Goal: Information Seeking & Learning: Learn about a topic

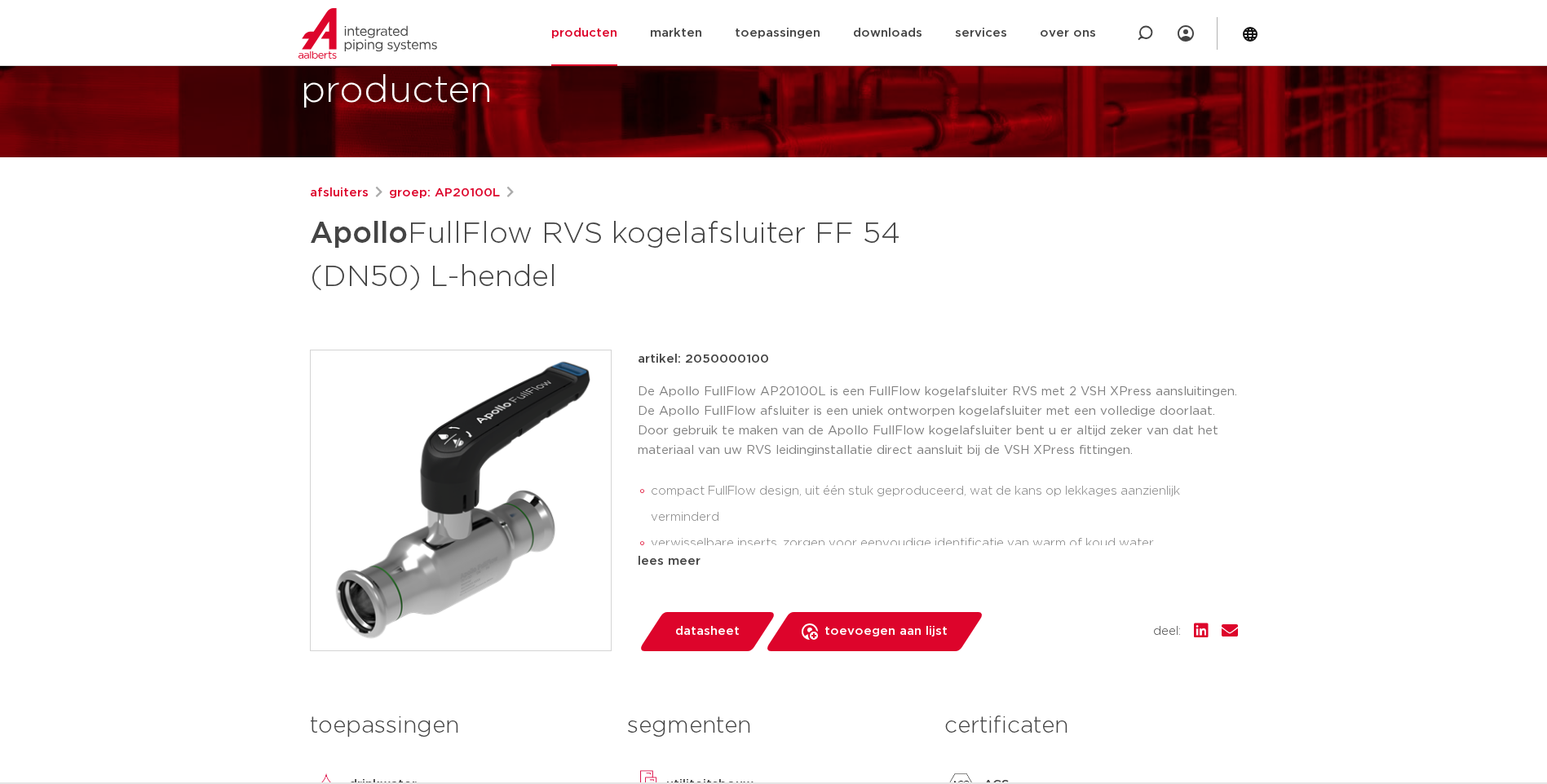
scroll to position [153, 0]
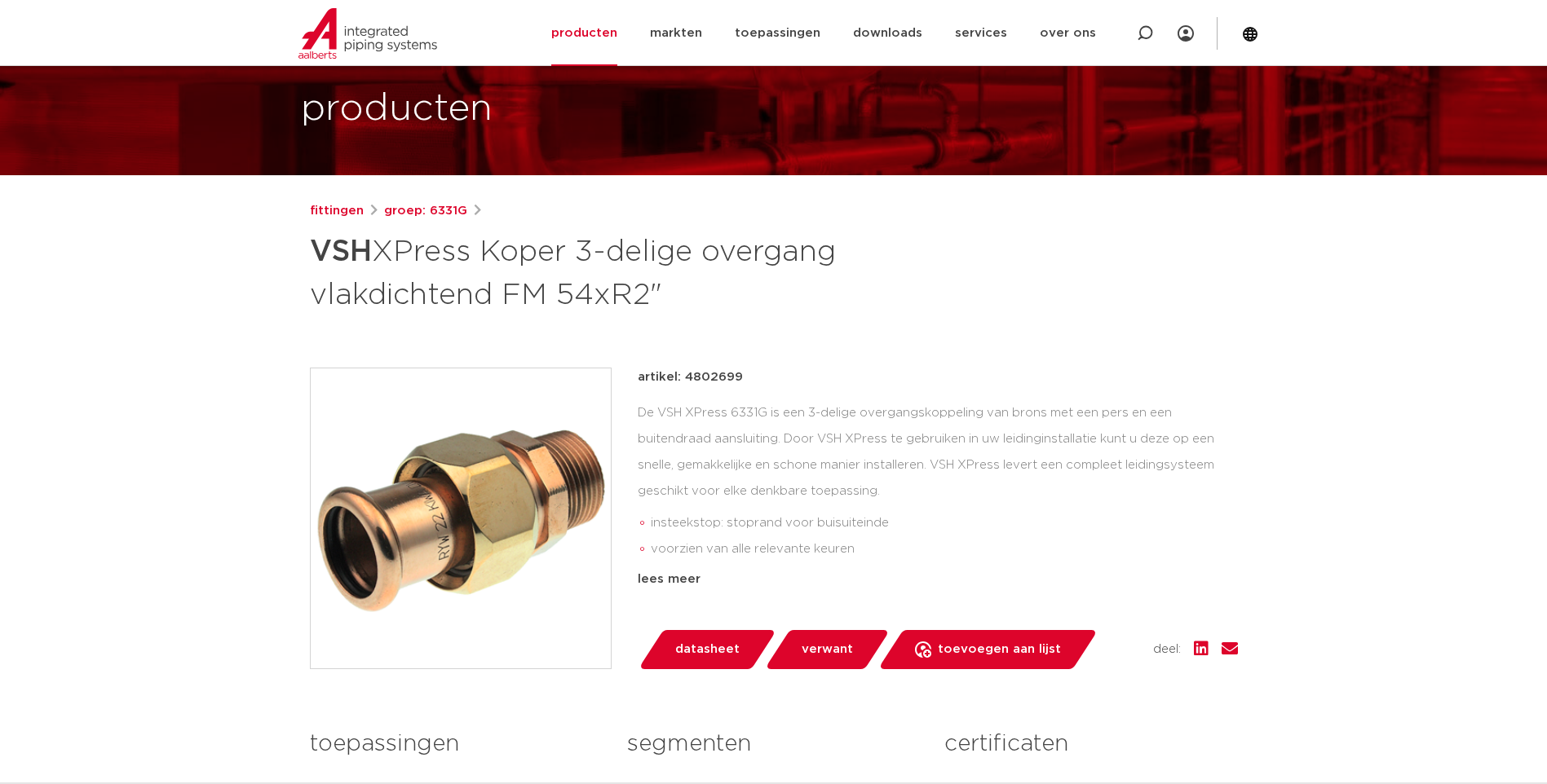
scroll to position [93, 0]
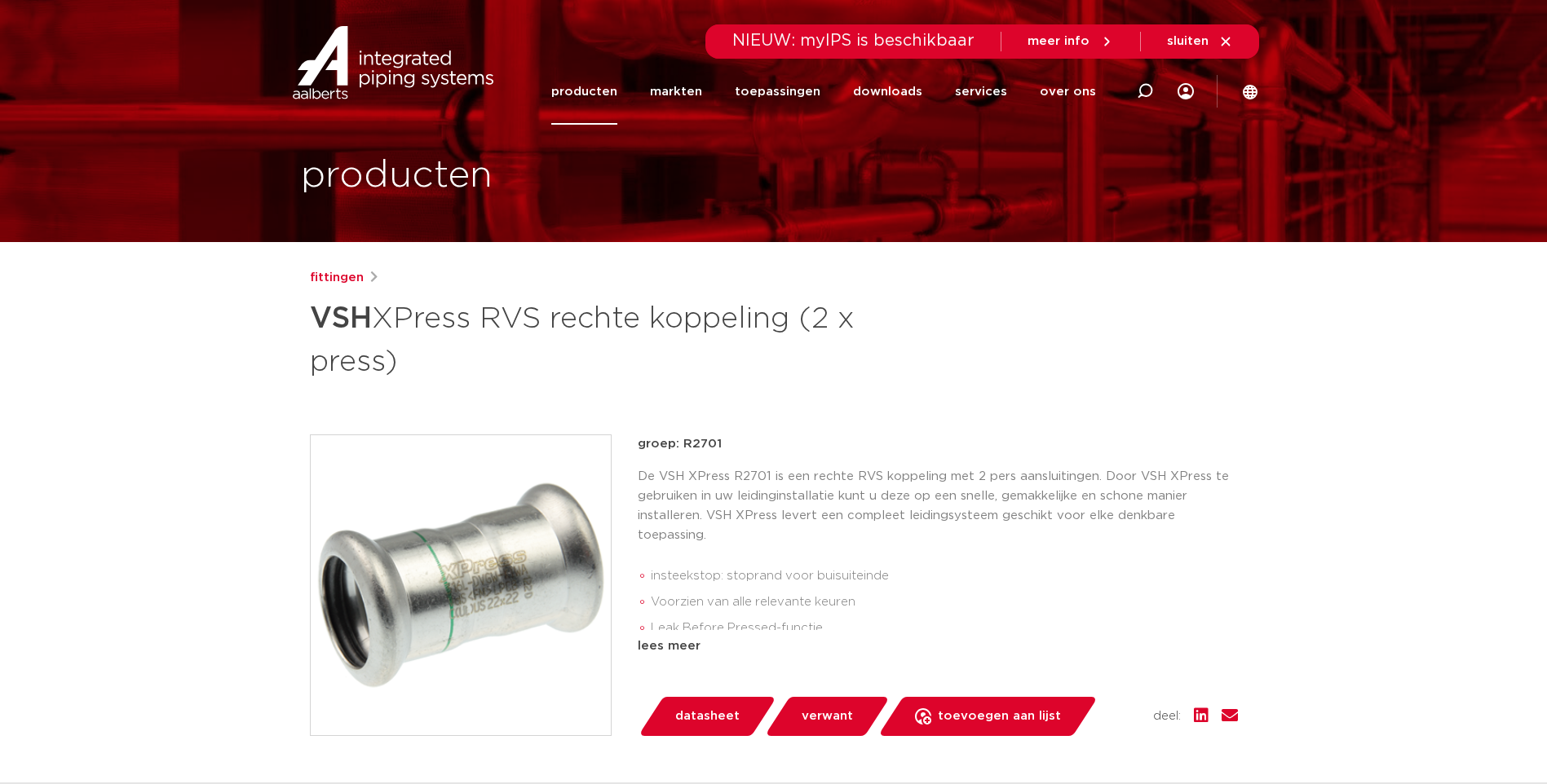
scroll to position [16, 0]
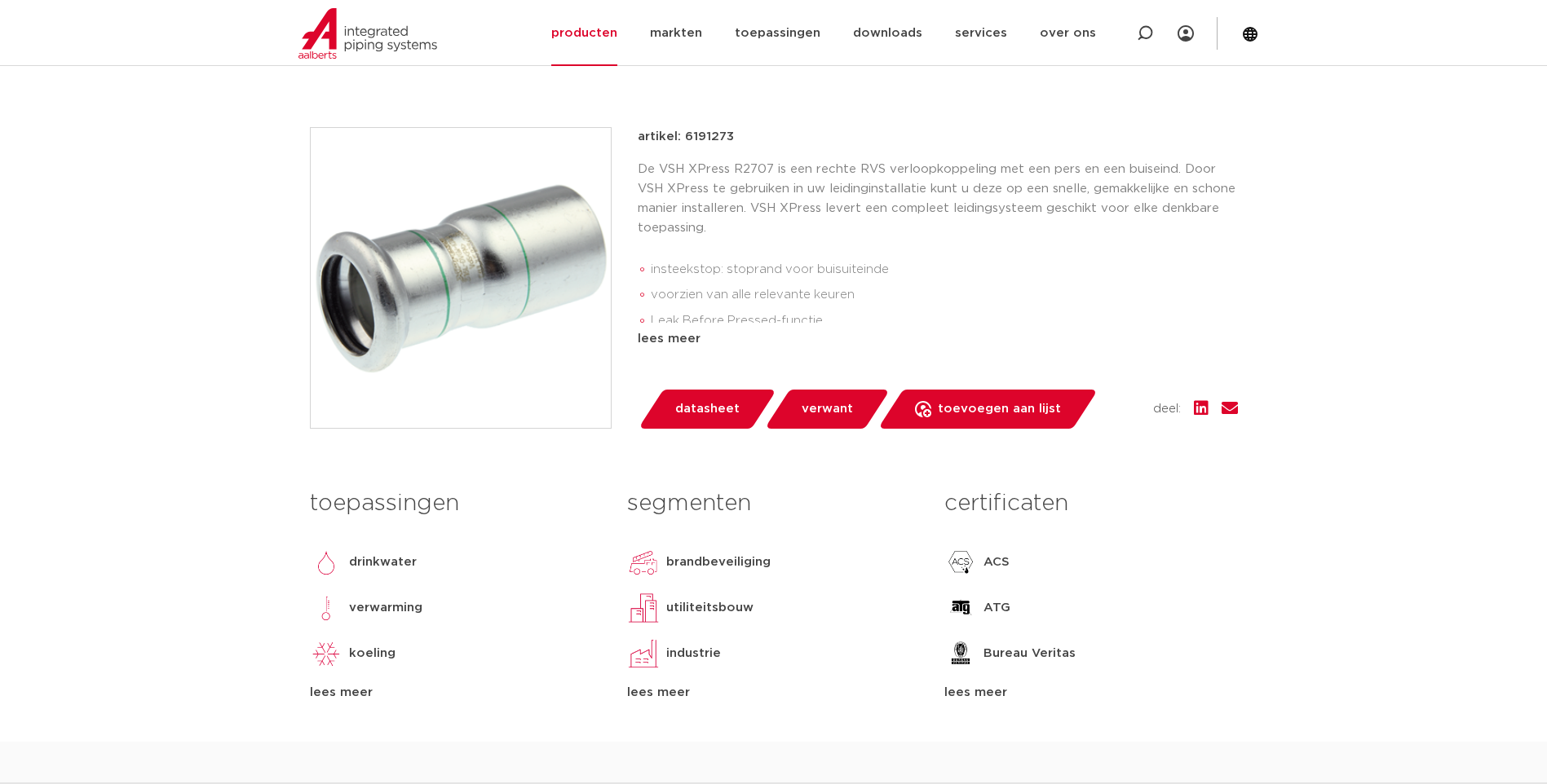
scroll to position [287, 0]
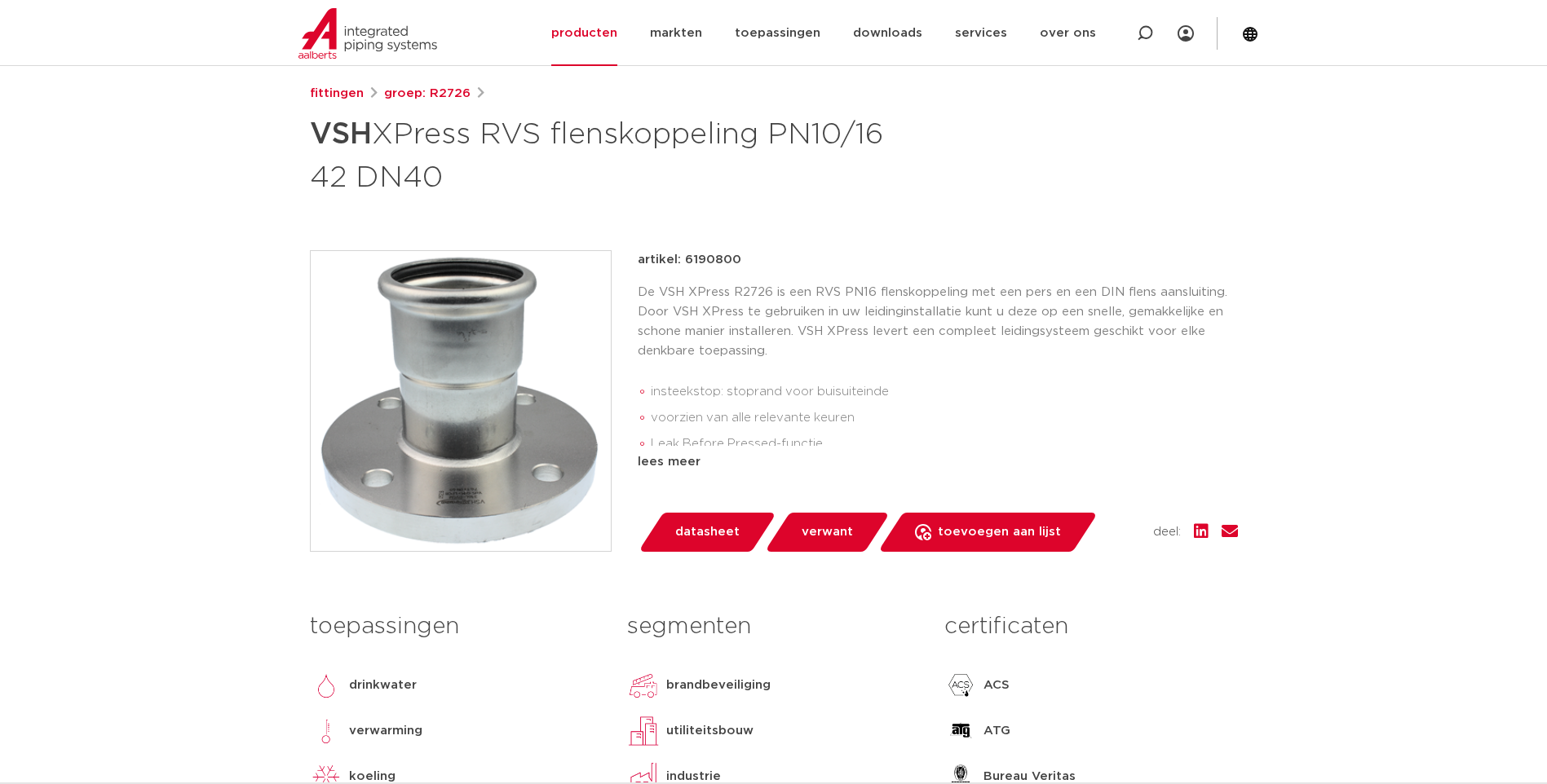
scroll to position [204, 0]
drag, startPoint x: 696, startPoint y: 312, endPoint x: 765, endPoint y: 206, distance: 126.5
click at [765, 206] on div "fittingen groep: R2726 VSH XPress RVS flenskoppeling PN10/16 42 DN40" at bounding box center [774, 475] width 954 height 781
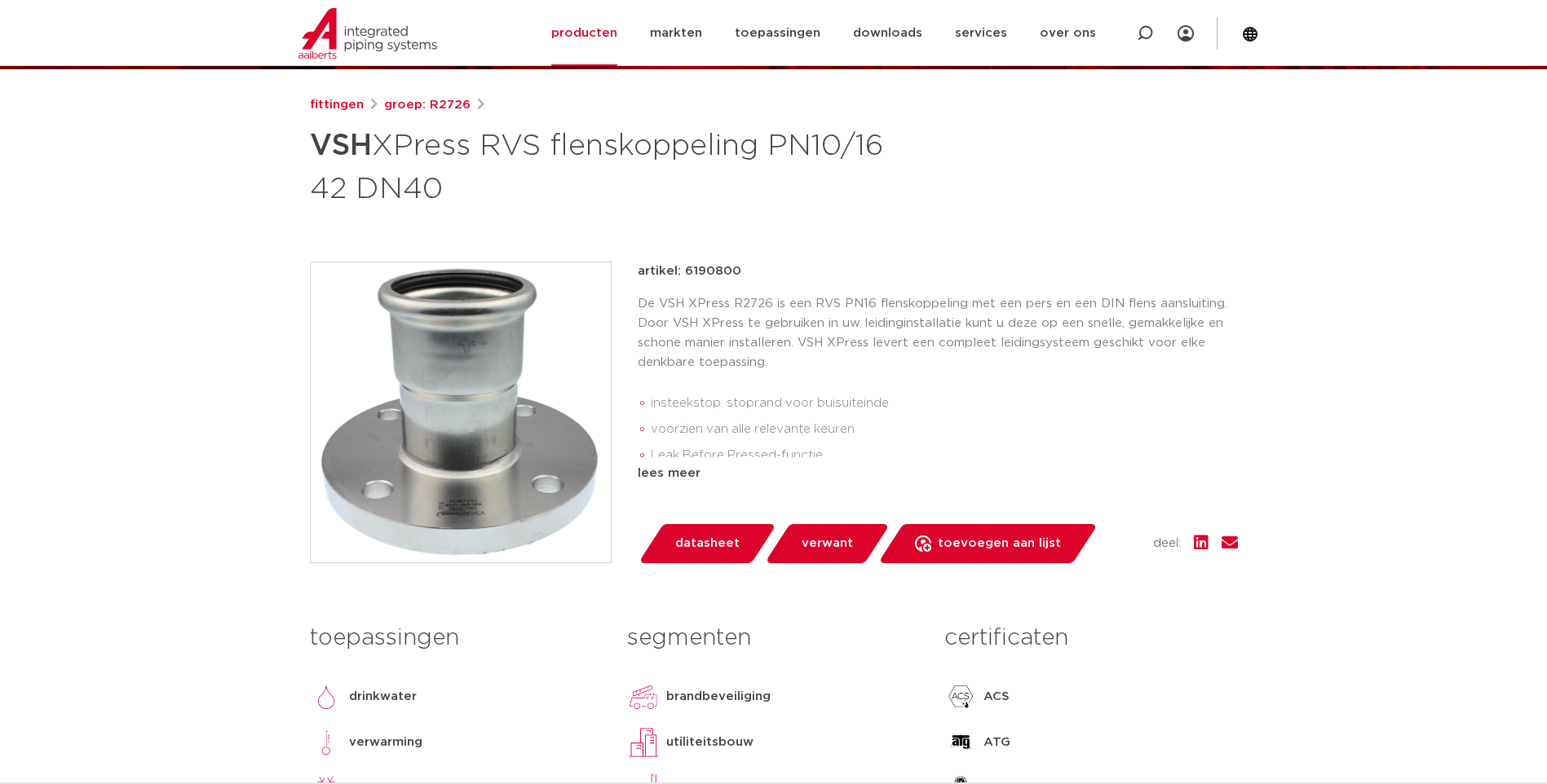
scroll to position [193, 0]
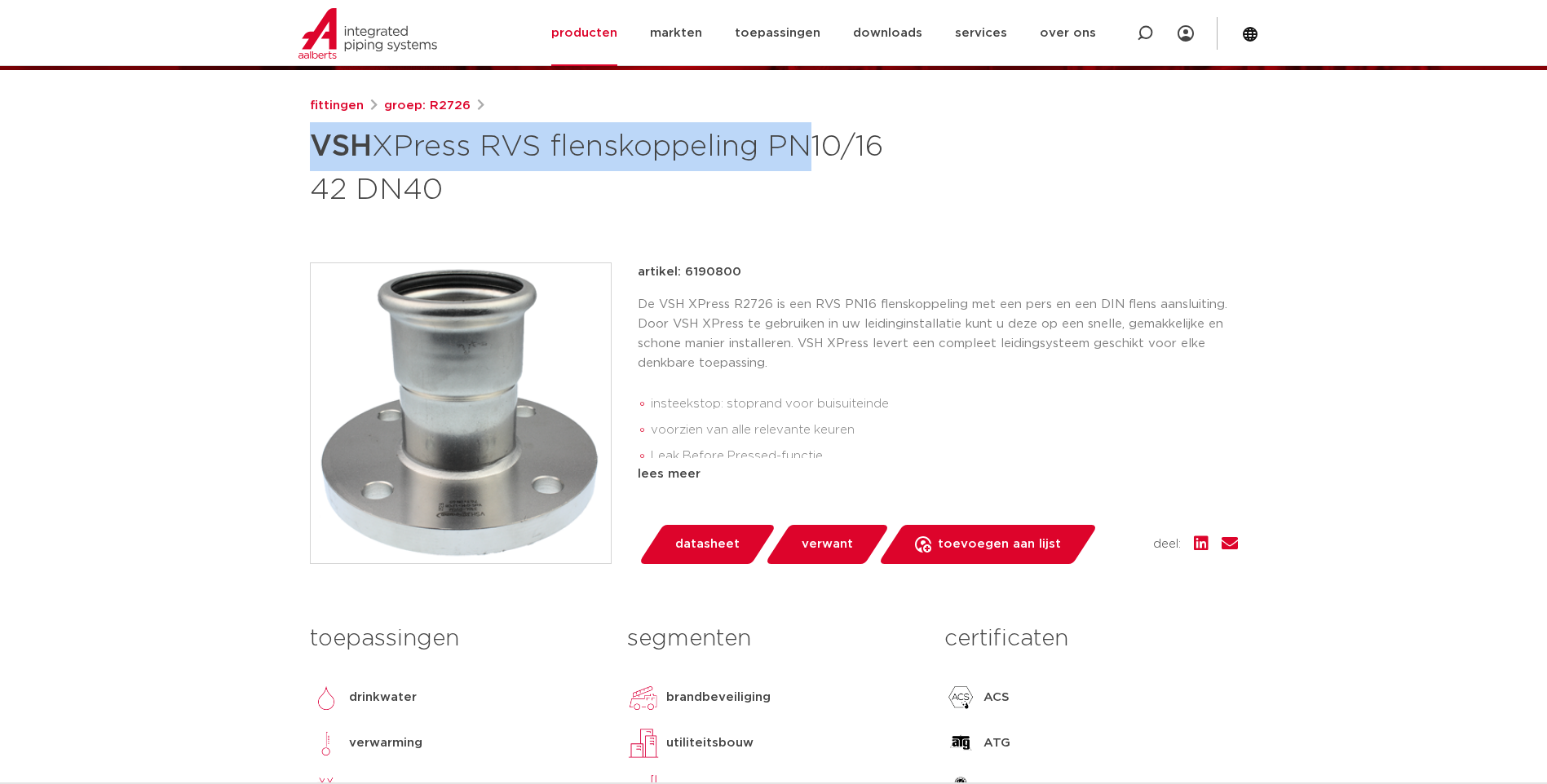
drag, startPoint x: 797, startPoint y: 156, endPoint x: 919, endPoint y: -21, distance: 215.0
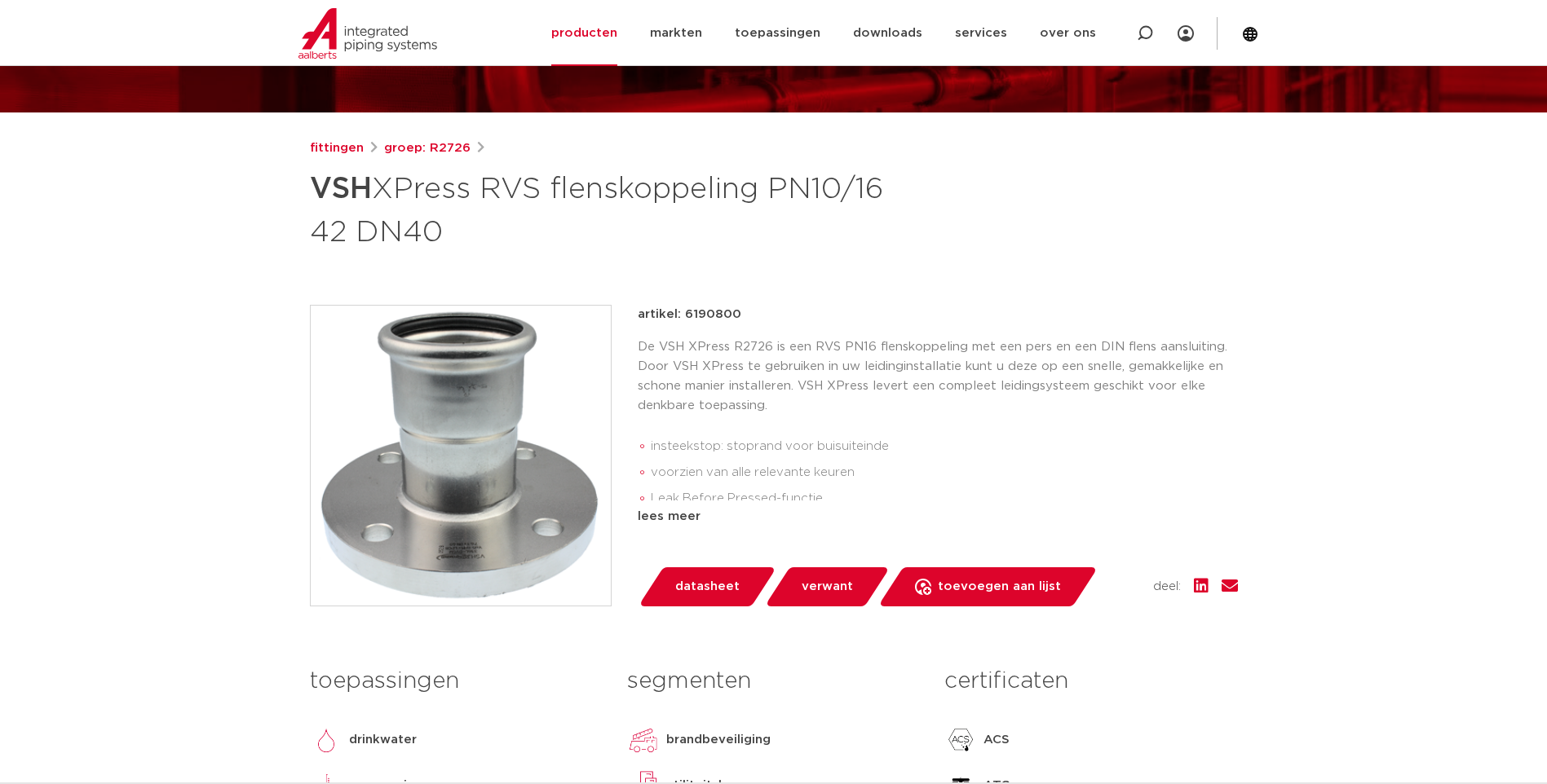
drag, startPoint x: 919, startPoint y: -21, endPoint x: 1157, endPoint y: 465, distance: 541.1
click at [1157, 465] on li "voorzien van alle relevante keuren" at bounding box center [944, 472] width 587 height 26
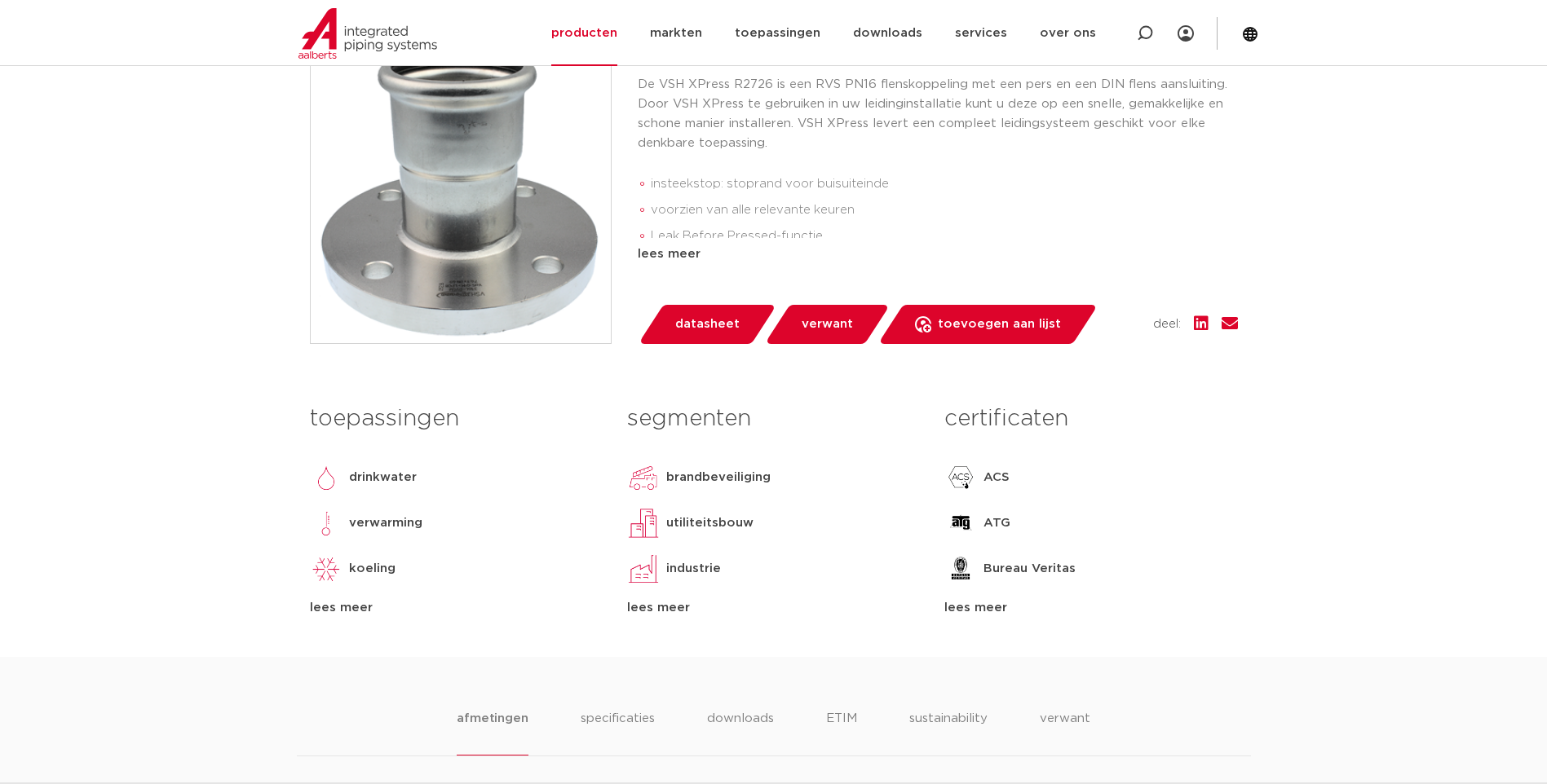
scroll to position [413, 0]
drag, startPoint x: 1210, startPoint y: 106, endPoint x: 1220, endPoint y: -41, distance: 147.3
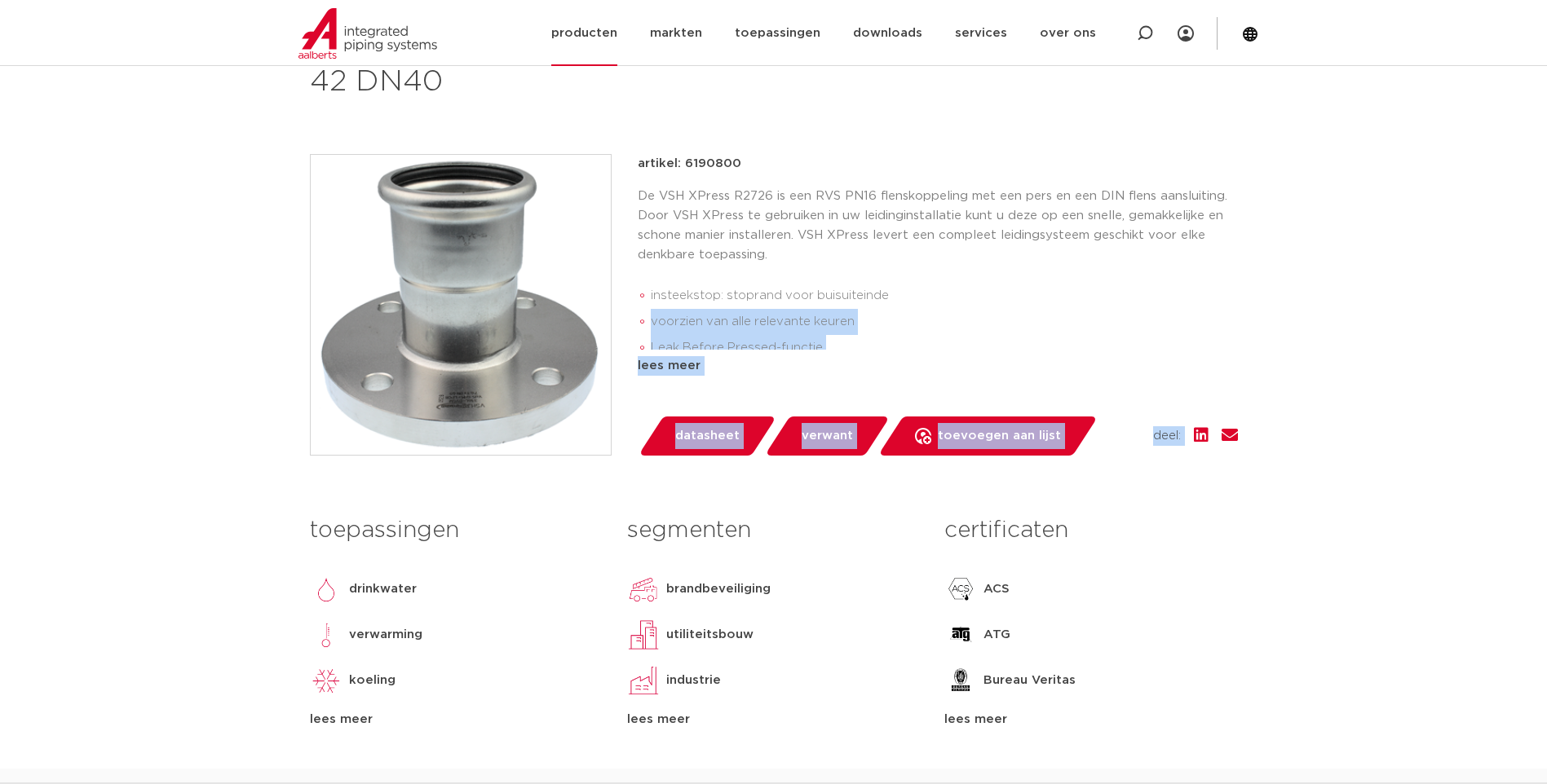
drag, startPoint x: 1385, startPoint y: 401, endPoint x: 1419, endPoint y: 9, distance: 393.5
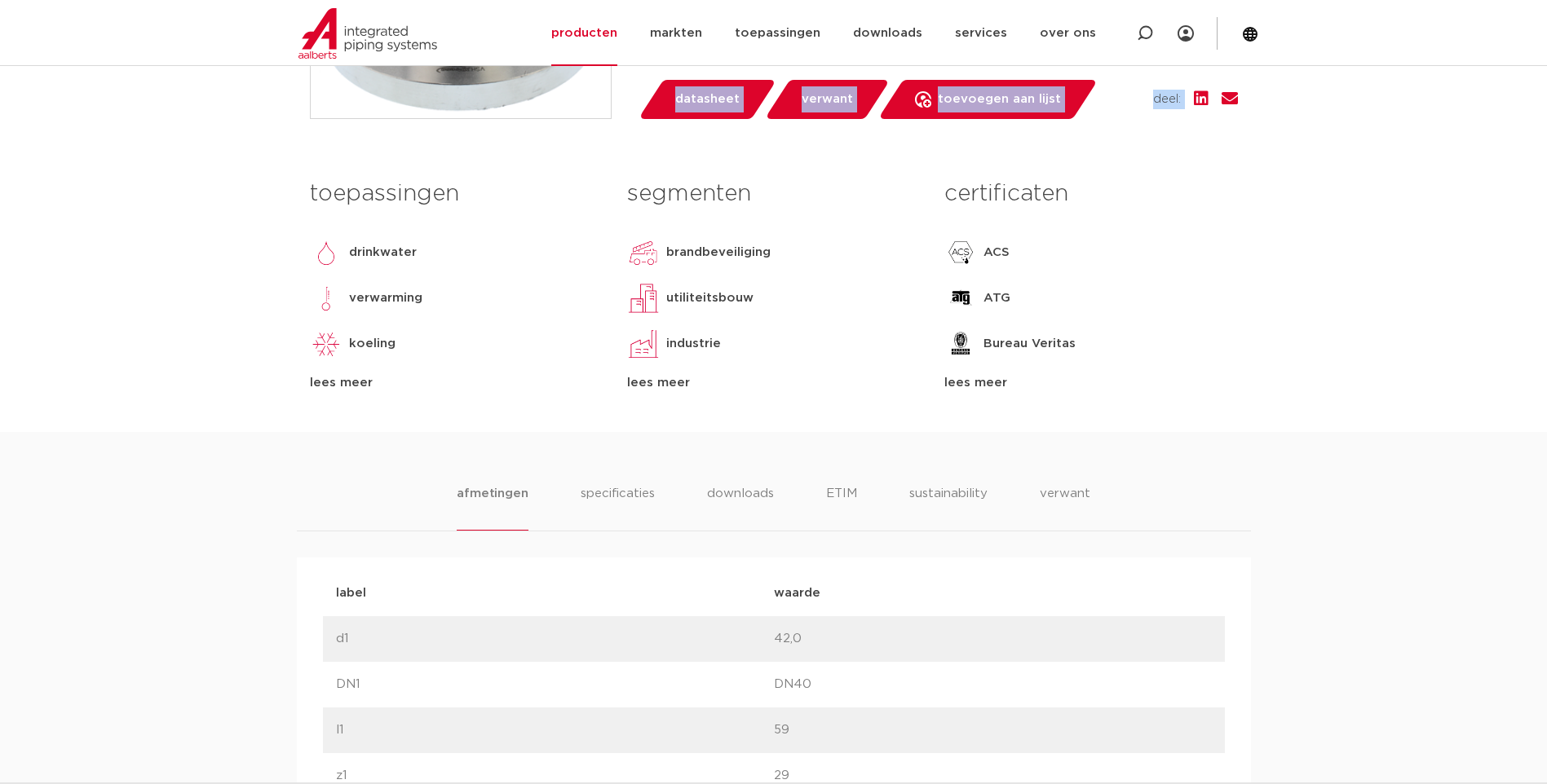
scroll to position [0, 0]
